Goal: Task Accomplishment & Management: Manage account settings

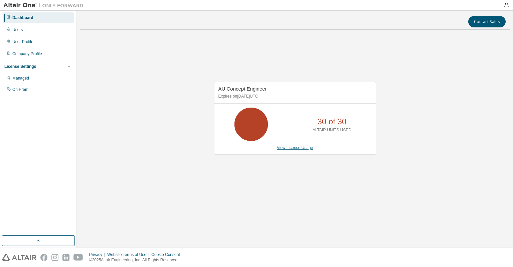
click at [294, 148] on link "View License Usage" at bounding box center [295, 147] width 36 height 5
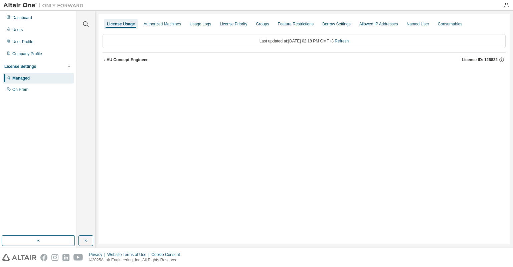
click at [104, 59] on icon "button" at bounding box center [104, 60] width 4 height 4
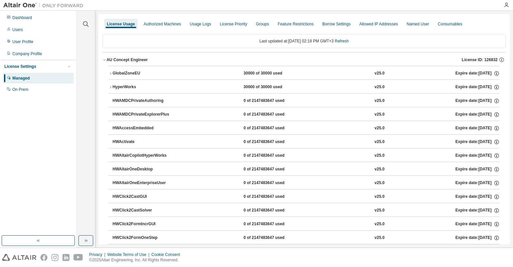
click at [111, 72] on icon "button" at bounding box center [110, 73] width 1 height 2
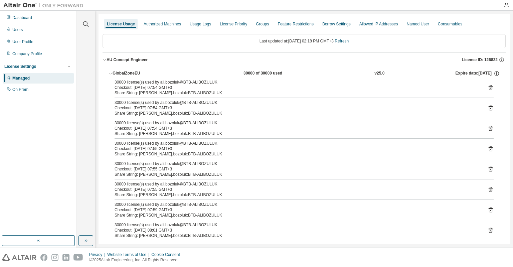
click at [489, 87] on icon at bounding box center [490, 88] width 2 height 2
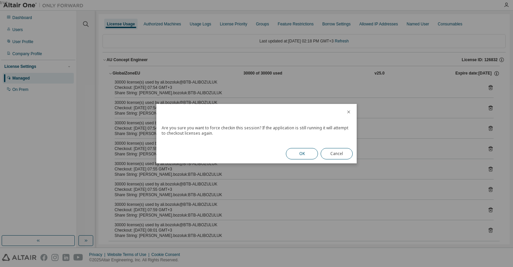
drag, startPoint x: 307, startPoint y: 152, endPoint x: 346, endPoint y: 142, distance: 39.8
click at [307, 152] on button "OK" at bounding box center [302, 153] width 32 height 11
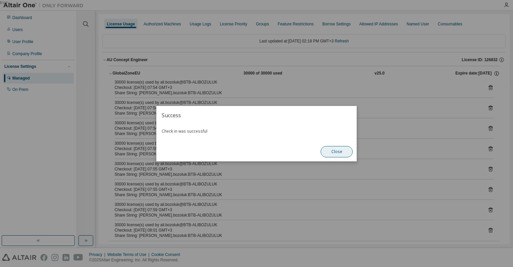
click at [337, 152] on button "Close" at bounding box center [337, 151] width 32 height 11
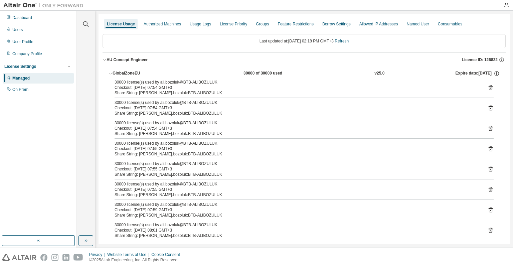
click at [488, 85] on icon at bounding box center [490, 87] width 6 height 6
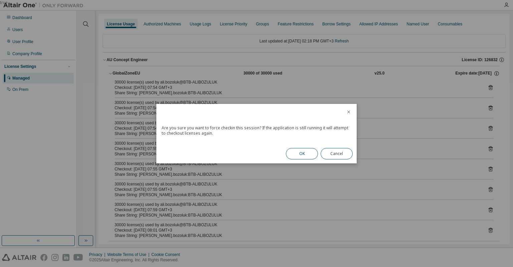
click at [303, 150] on button "OK" at bounding box center [302, 153] width 32 height 11
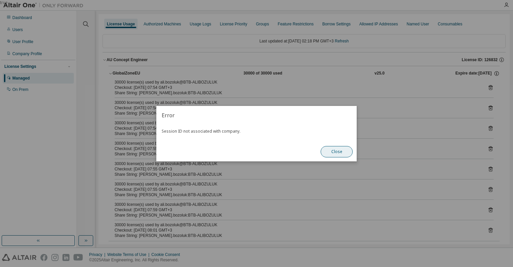
click at [341, 151] on button "Close" at bounding box center [337, 151] width 32 height 11
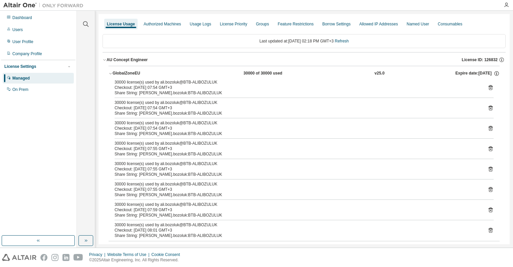
click at [489, 87] on icon at bounding box center [490, 88] width 2 height 2
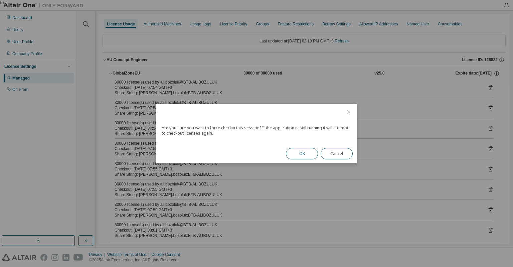
click at [308, 153] on button "OK" at bounding box center [302, 153] width 32 height 11
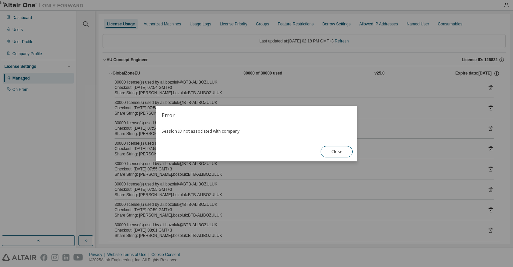
click at [331, 154] on button "Close" at bounding box center [337, 151] width 32 height 11
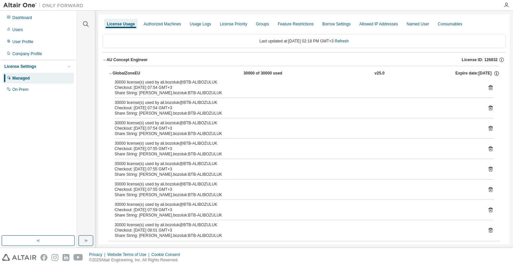
click at [488, 88] on icon at bounding box center [490, 87] width 6 height 6
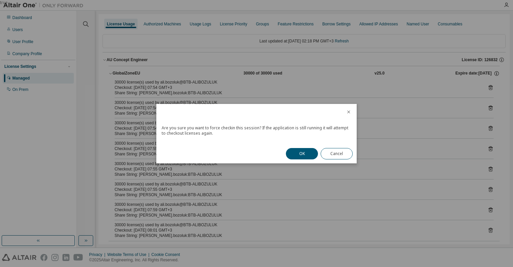
click at [302, 152] on button "OK" at bounding box center [302, 153] width 32 height 11
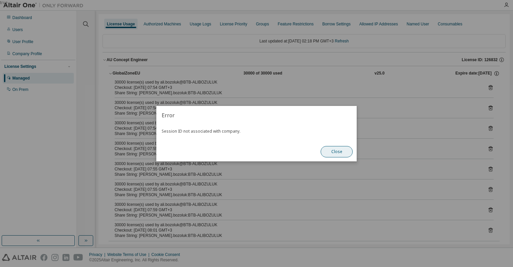
click at [339, 150] on button "Close" at bounding box center [337, 151] width 32 height 11
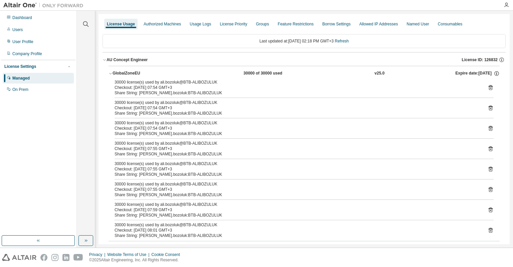
click at [487, 87] on icon at bounding box center [490, 87] width 6 height 6
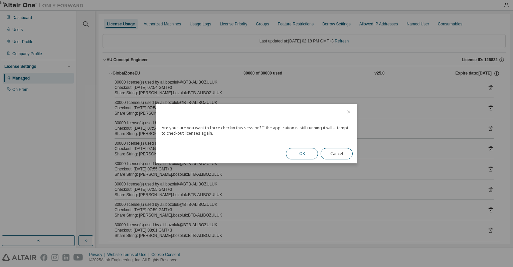
click at [306, 155] on button "OK" at bounding box center [302, 153] width 32 height 11
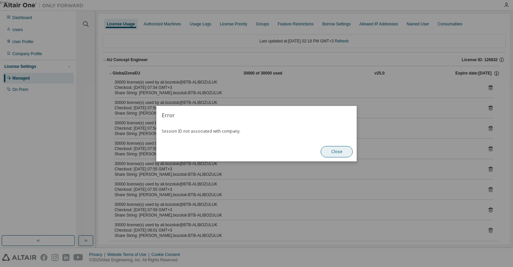
click at [342, 154] on button "Close" at bounding box center [337, 151] width 32 height 11
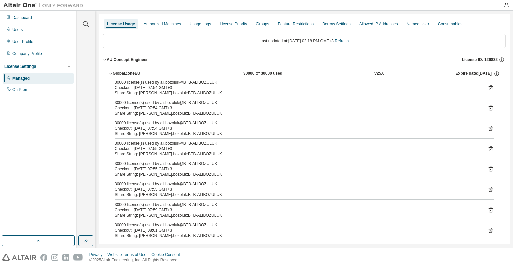
scroll to position [100, 0]
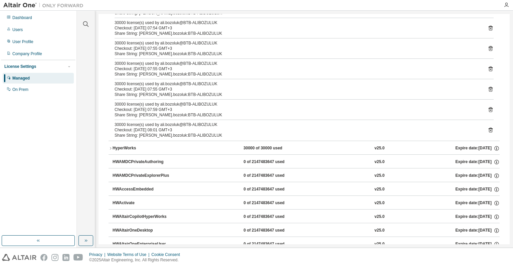
click at [110, 148] on icon "button" at bounding box center [111, 148] width 4 height 4
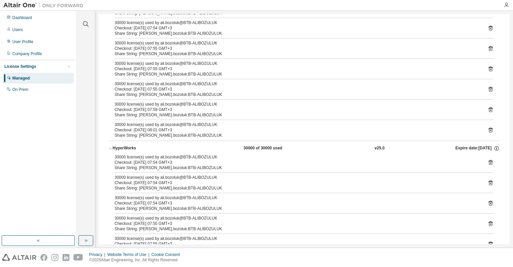
click at [488, 160] on icon at bounding box center [490, 162] width 4 height 5
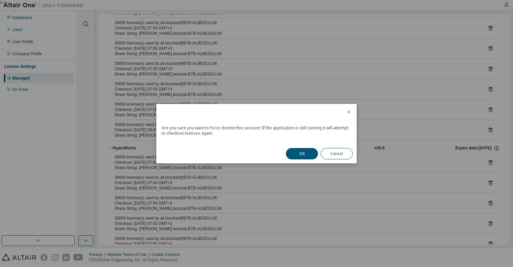
click at [313, 153] on button "OK" at bounding box center [302, 153] width 32 height 11
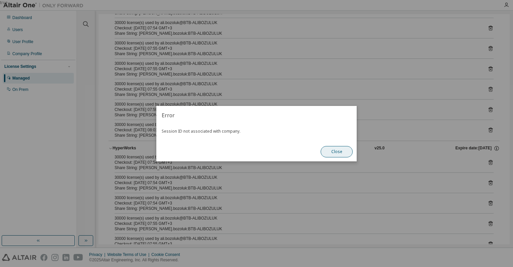
click at [335, 152] on button "Close" at bounding box center [337, 151] width 32 height 11
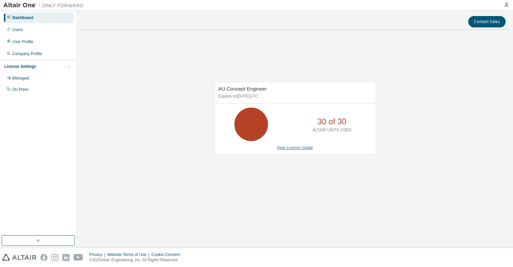
click at [288, 148] on link "View License Usage" at bounding box center [295, 147] width 36 height 5
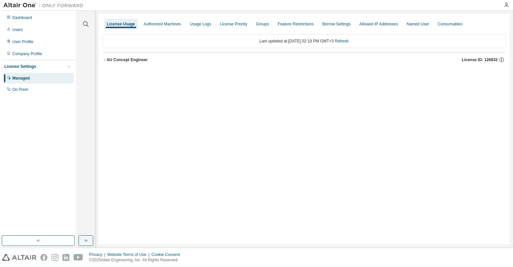
drag, startPoint x: 107, startPoint y: 60, endPoint x: 111, endPoint y: 63, distance: 5.2
click at [108, 60] on div "AU Concept Engineer" at bounding box center [127, 59] width 41 height 5
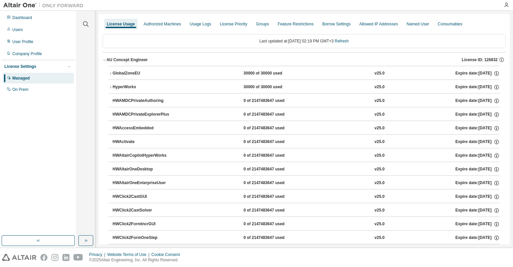
drag, startPoint x: 267, startPoint y: 74, endPoint x: 271, endPoint y: 77, distance: 5.3
click at [267, 74] on div "30000 of 30000 used" at bounding box center [273, 73] width 60 height 6
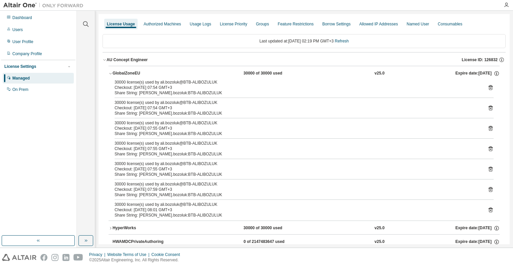
click at [487, 88] on icon at bounding box center [490, 87] width 6 height 6
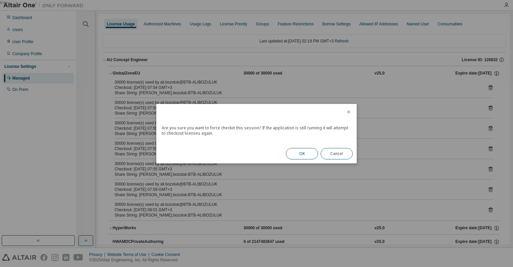
click at [310, 153] on button "OK" at bounding box center [302, 153] width 32 height 11
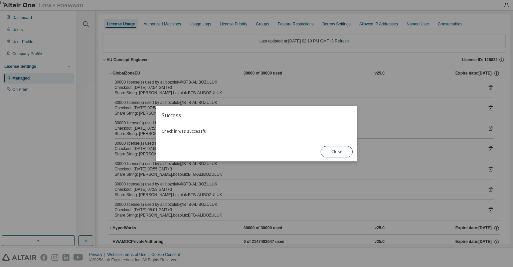
click at [341, 151] on button "Close" at bounding box center [337, 151] width 32 height 11
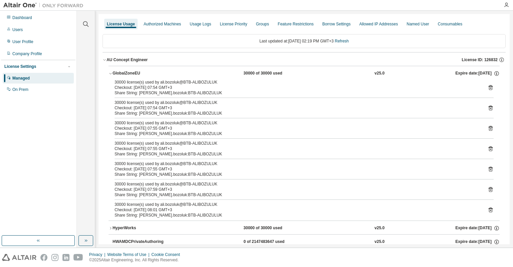
click at [487, 88] on icon at bounding box center [490, 87] width 6 height 6
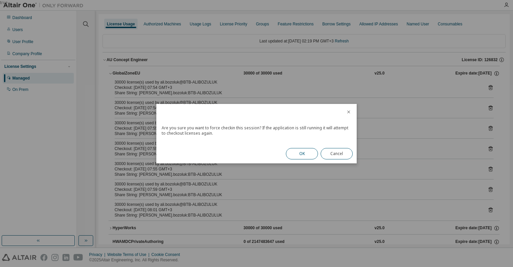
click at [309, 155] on button "OK" at bounding box center [302, 153] width 32 height 11
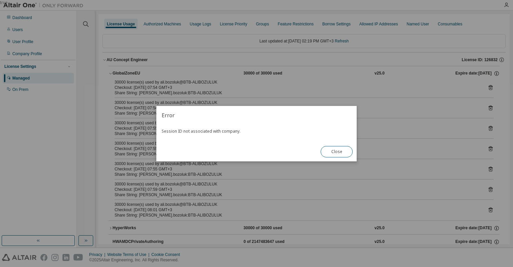
click at [338, 152] on button "Close" at bounding box center [337, 151] width 32 height 11
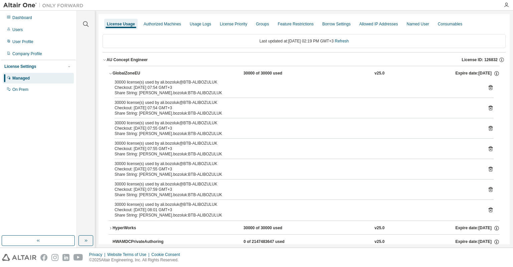
click at [489, 86] on icon at bounding box center [490, 87] width 4 height 5
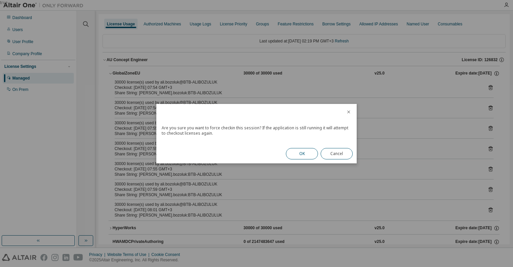
click at [307, 148] on button "OK" at bounding box center [302, 153] width 32 height 11
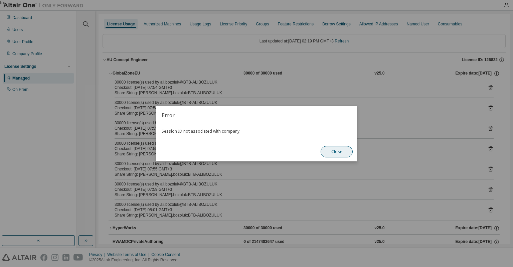
click at [335, 153] on button "Close" at bounding box center [337, 151] width 32 height 11
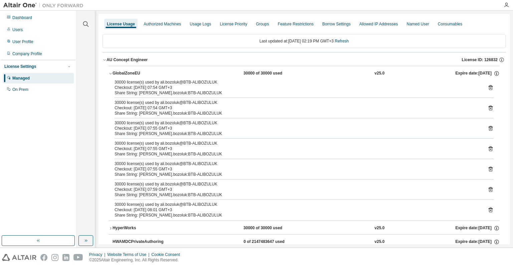
click at [489, 88] on icon at bounding box center [490, 87] width 4 height 5
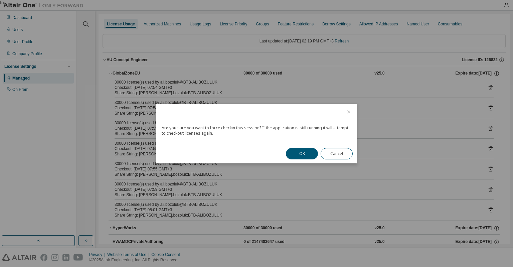
click at [307, 154] on button "OK" at bounding box center [302, 153] width 32 height 11
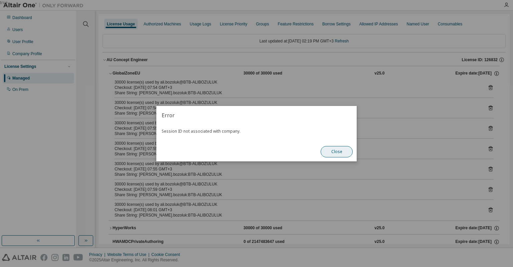
click at [335, 149] on button "Close" at bounding box center [337, 151] width 32 height 11
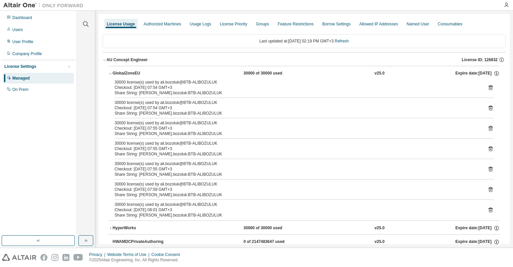
click at [489, 88] on icon at bounding box center [490, 87] width 4 height 5
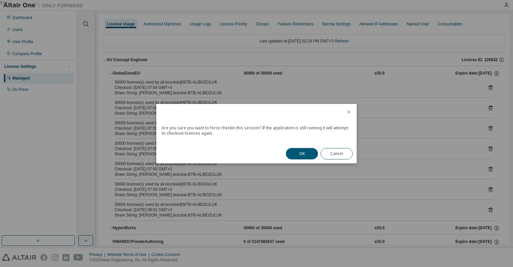
click at [302, 150] on button "OK" at bounding box center [302, 153] width 32 height 11
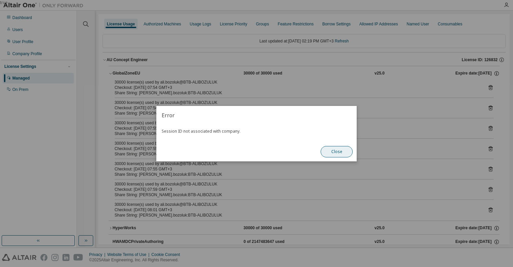
click at [327, 152] on button "Close" at bounding box center [337, 151] width 32 height 11
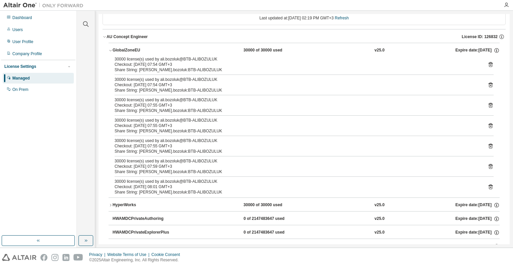
scroll to position [33, 0]
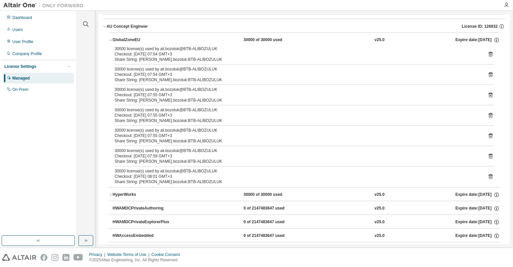
click at [489, 135] on icon at bounding box center [490, 136] width 6 height 6
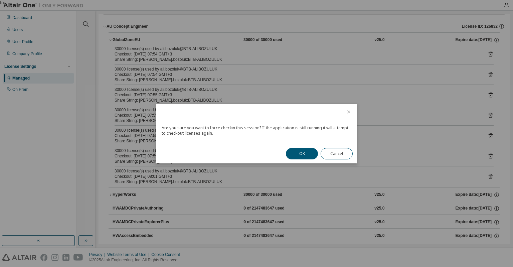
click at [304, 154] on button "OK" at bounding box center [302, 153] width 32 height 11
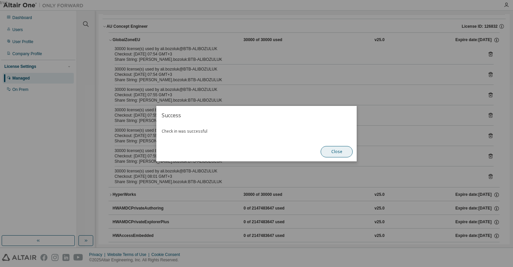
click at [339, 151] on button "Close" at bounding box center [337, 151] width 32 height 11
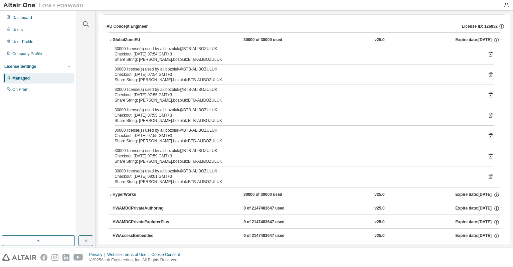
click at [487, 116] on icon at bounding box center [490, 115] width 6 height 6
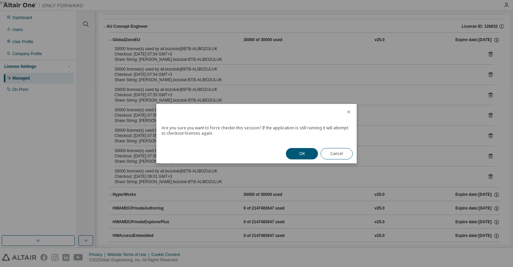
click at [297, 153] on button "OK" at bounding box center [302, 153] width 32 height 11
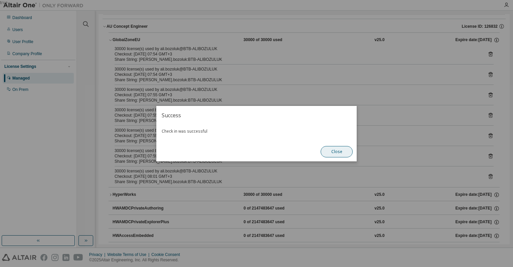
click at [339, 151] on button "Close" at bounding box center [337, 151] width 32 height 11
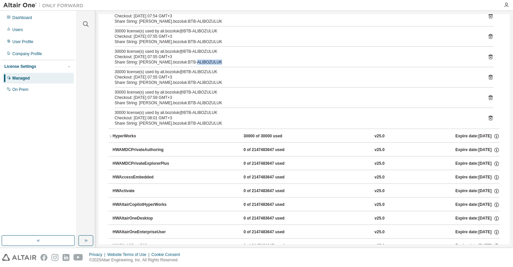
scroll to position [100, 0]
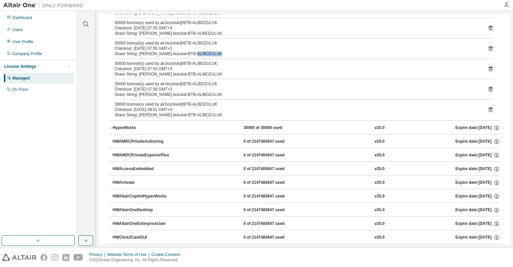
click at [130, 128] on div "HyperWorks" at bounding box center [143, 128] width 60 height 6
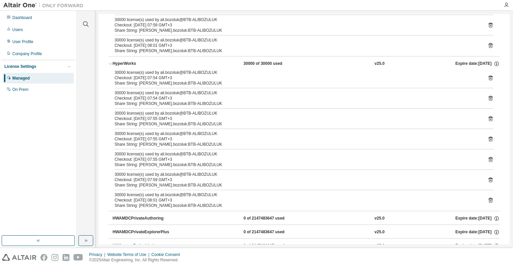
scroll to position [167, 0]
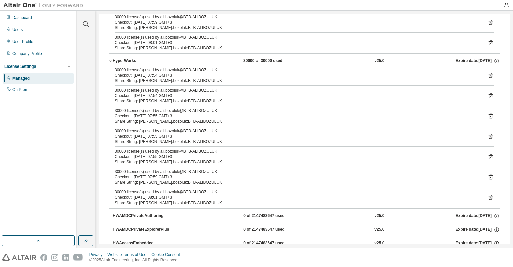
click at [488, 73] on icon at bounding box center [490, 75] width 4 height 5
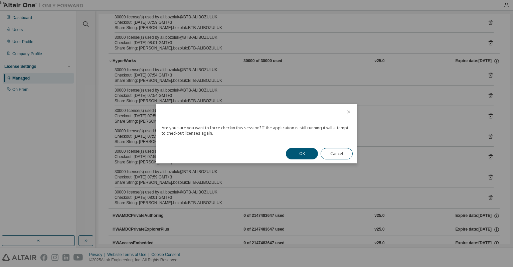
click at [296, 155] on button "OK" at bounding box center [302, 153] width 32 height 11
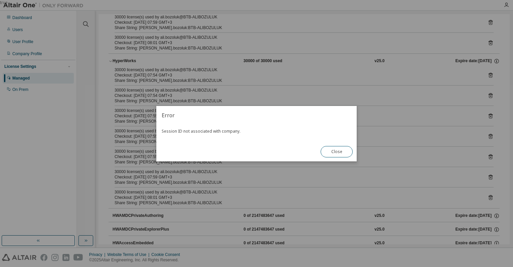
drag, startPoint x: 338, startPoint y: 153, endPoint x: 341, endPoint y: 150, distance: 3.8
click at [341, 150] on button "Close" at bounding box center [337, 151] width 32 height 11
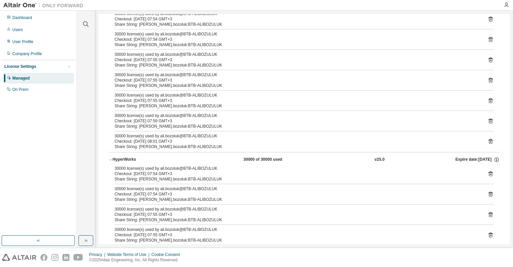
scroll to position [0, 0]
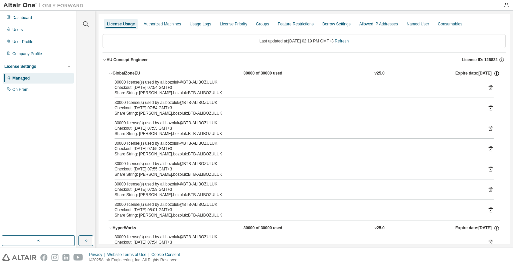
click at [493, 73] on icon "button" at bounding box center [496, 73] width 6 height 6
click at [160, 24] on div "Authorized Machines" at bounding box center [162, 23] width 37 height 5
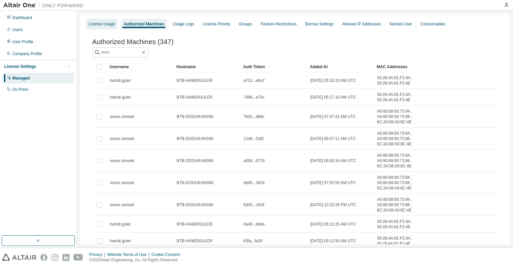
click at [107, 24] on div "License Usage" at bounding box center [101, 23] width 26 height 5
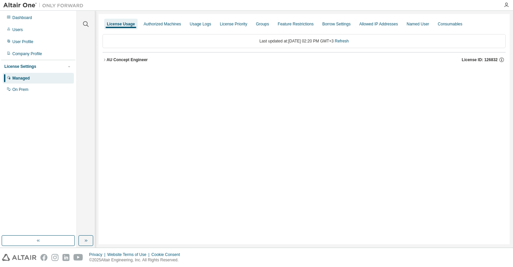
click at [107, 61] on div "AU Concept Engineer" at bounding box center [127, 59] width 41 height 5
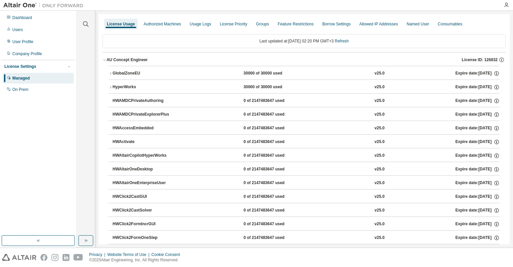
click at [271, 72] on div "30000 of 30000 used" at bounding box center [273, 73] width 60 height 6
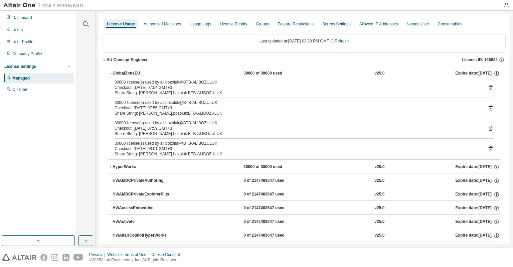
click at [489, 87] on icon at bounding box center [490, 88] width 2 height 2
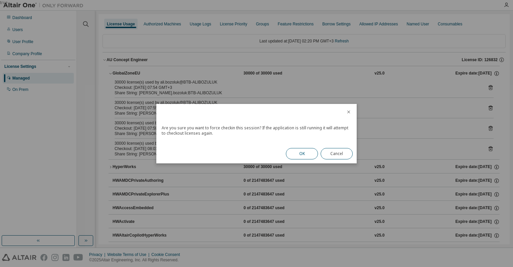
click at [309, 155] on button "OK" at bounding box center [302, 153] width 32 height 11
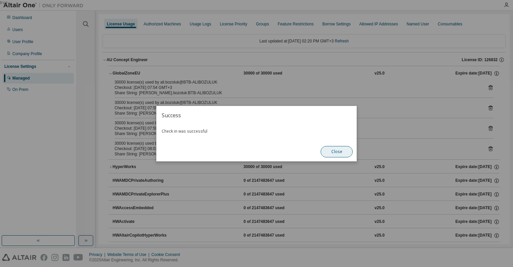
click at [341, 154] on button "Close" at bounding box center [337, 151] width 32 height 11
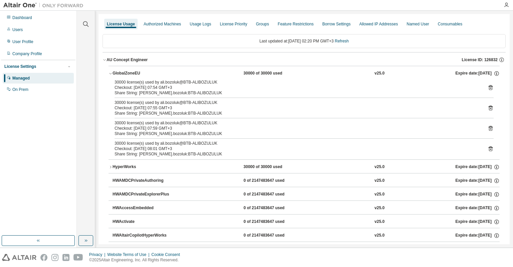
click at [487, 88] on icon at bounding box center [490, 87] width 6 height 6
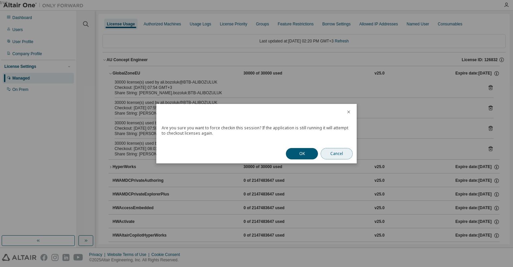
drag, startPoint x: 349, startPoint y: 153, endPoint x: 354, endPoint y: 152, distance: 5.5
click at [349, 153] on button "Cancel" at bounding box center [337, 153] width 32 height 11
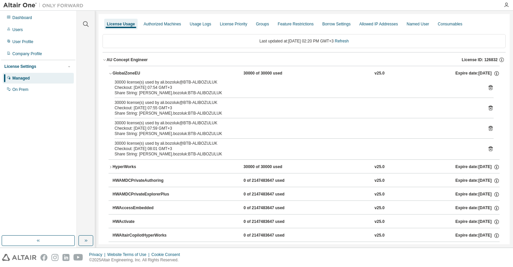
click at [488, 108] on icon at bounding box center [490, 108] width 4 height 5
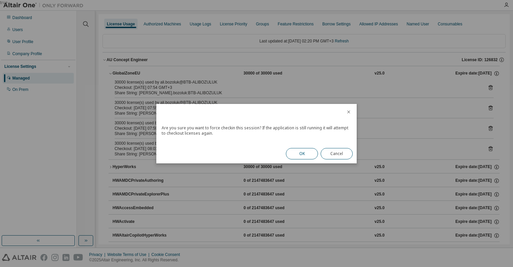
click at [307, 153] on button "OK" at bounding box center [302, 153] width 32 height 11
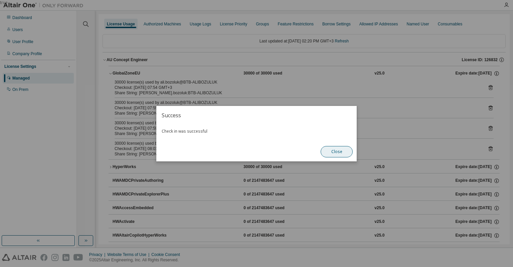
click at [335, 154] on button "Close" at bounding box center [337, 151] width 32 height 11
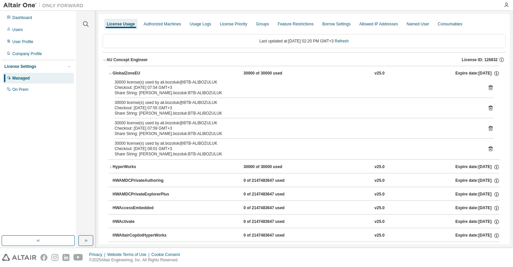
click at [487, 129] on icon at bounding box center [490, 128] width 6 height 6
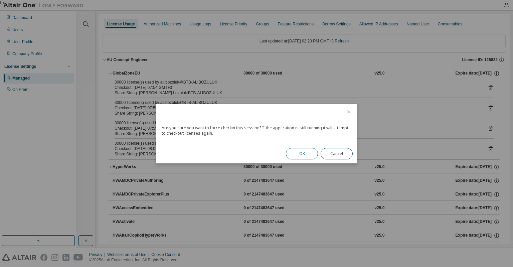
drag, startPoint x: 292, startPoint y: 154, endPoint x: 292, endPoint y: 158, distance: 3.4
click at [292, 155] on button "OK" at bounding box center [302, 153] width 32 height 11
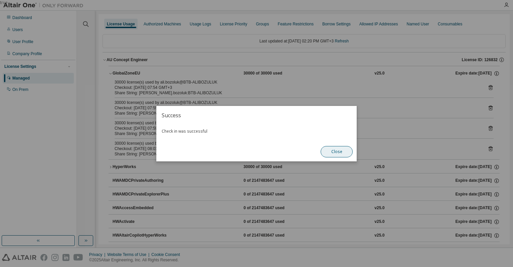
click at [337, 154] on button "Close" at bounding box center [337, 151] width 32 height 11
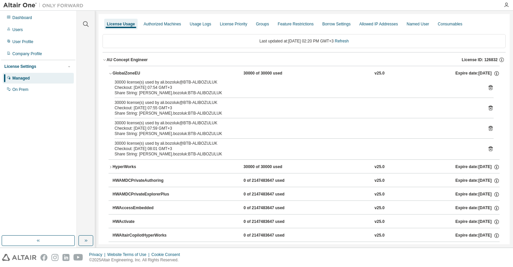
click at [489, 148] on icon at bounding box center [490, 149] width 2 height 2
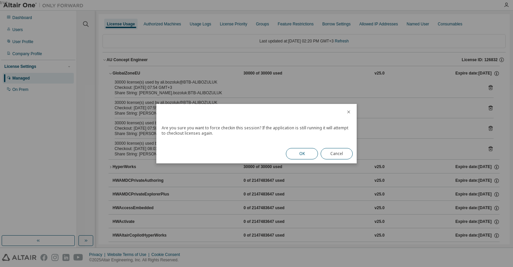
click at [307, 156] on button "OK" at bounding box center [302, 153] width 32 height 11
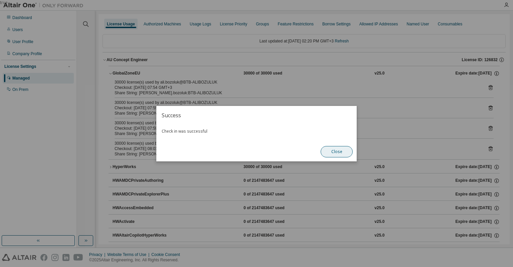
click at [338, 153] on button "Close" at bounding box center [337, 151] width 32 height 11
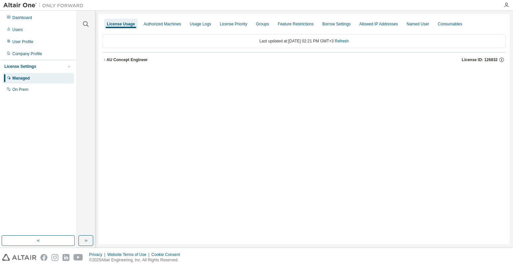
click at [107, 58] on div "AU Concept Engineer" at bounding box center [127, 59] width 41 height 5
